Goal: Information Seeking & Learning: Learn about a topic

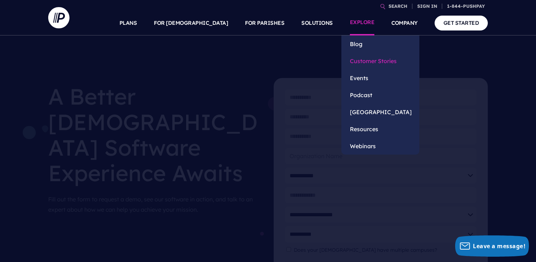
click at [362, 64] on link "Customer Stories" at bounding box center [380, 60] width 78 height 17
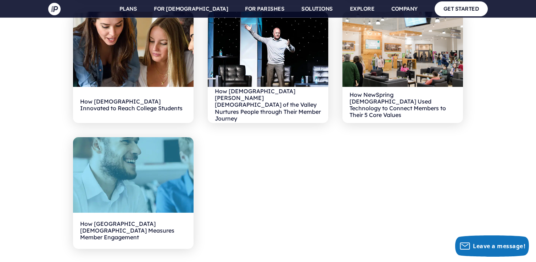
scroll to position [2436, 0]
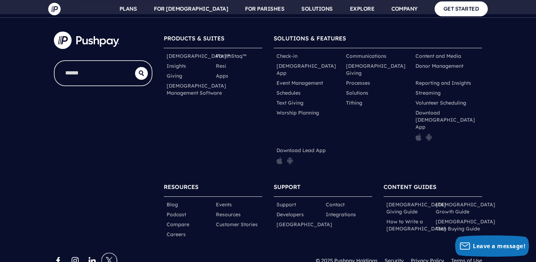
click at [105, 256] on link at bounding box center [109, 260] width 9 height 9
click at [77, 256] on link "instagram [#167] Created with Sketch." at bounding box center [75, 260] width 9 height 9
click at [55, 256] on link "facebook [#176] Created with Sketch." at bounding box center [58, 260] width 9 height 9
click at [176, 231] on link "Careers" at bounding box center [175, 234] width 19 height 7
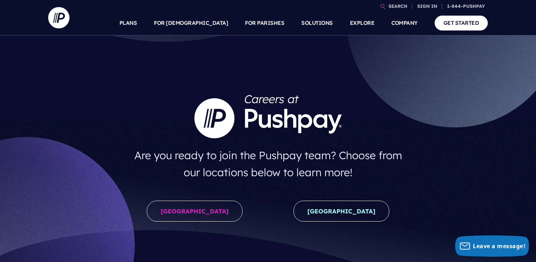
click at [181, 222] on div "United States" at bounding box center [194, 212] width 146 height 35
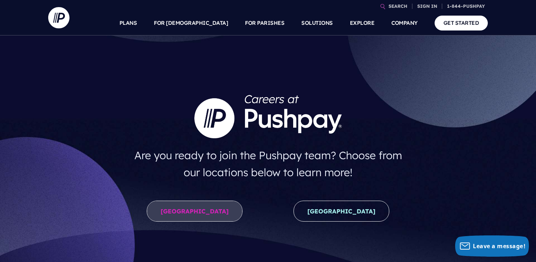
click at [180, 213] on link "United States" at bounding box center [195, 210] width 96 height 21
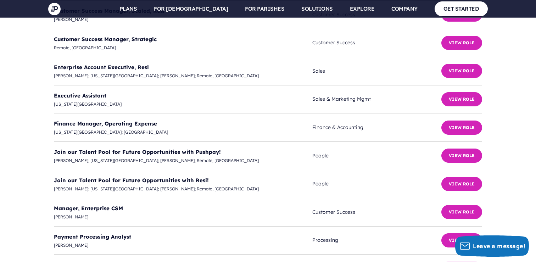
scroll to position [1924, 0]
